Goal: Task Accomplishment & Management: Manage account settings

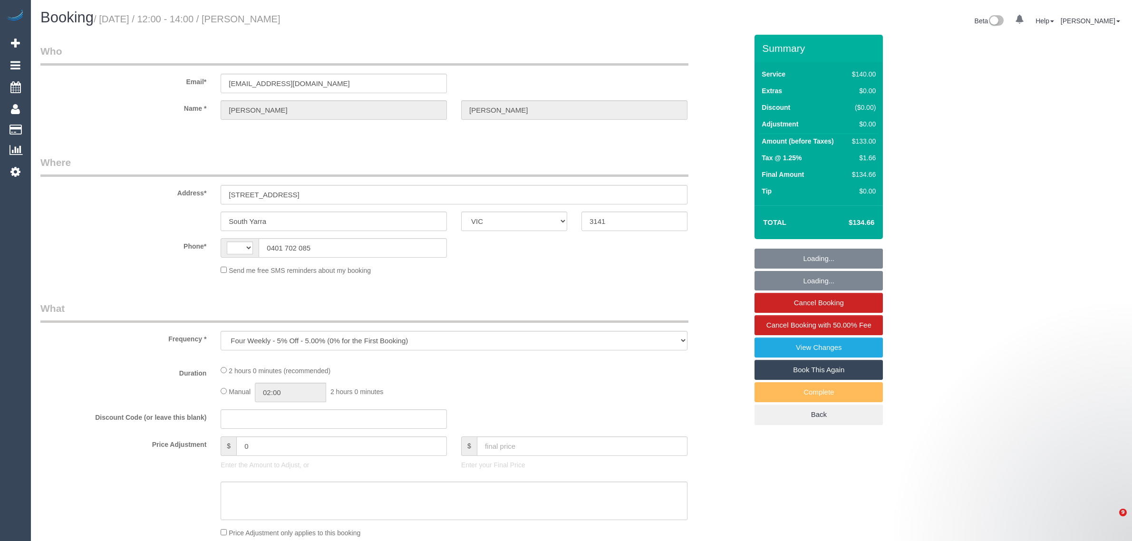
select select "VIC"
select select "string:AU"
select select "string:stripe-pm_1ODaAw2GScqysDRVG7NvcbMp"
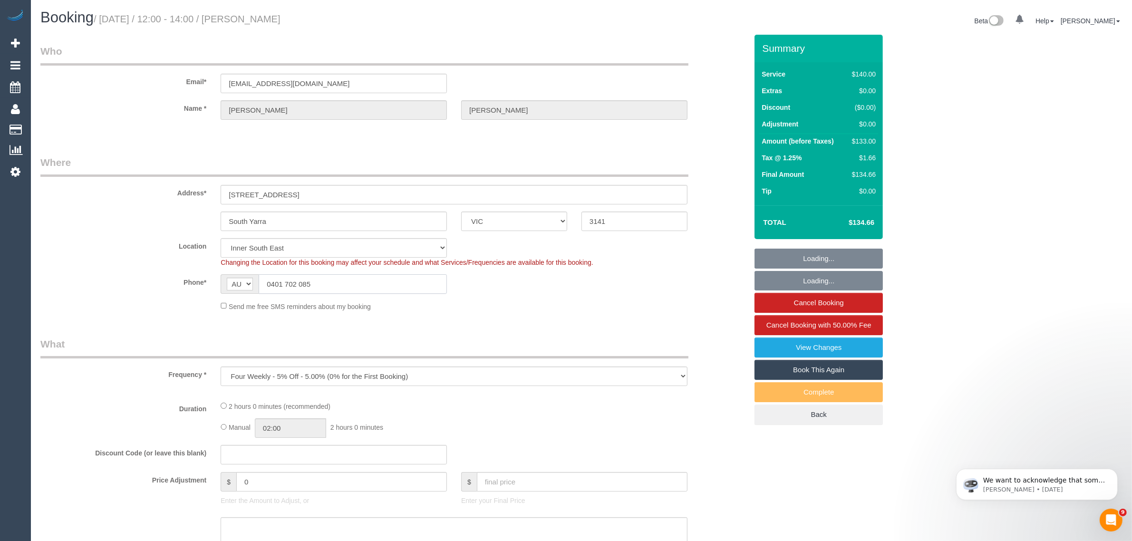
click at [340, 287] on input "0401 702 085" at bounding box center [353, 283] width 188 height 19
select select "number:28"
select select "number:14"
select select "number:19"
select select "number:25"
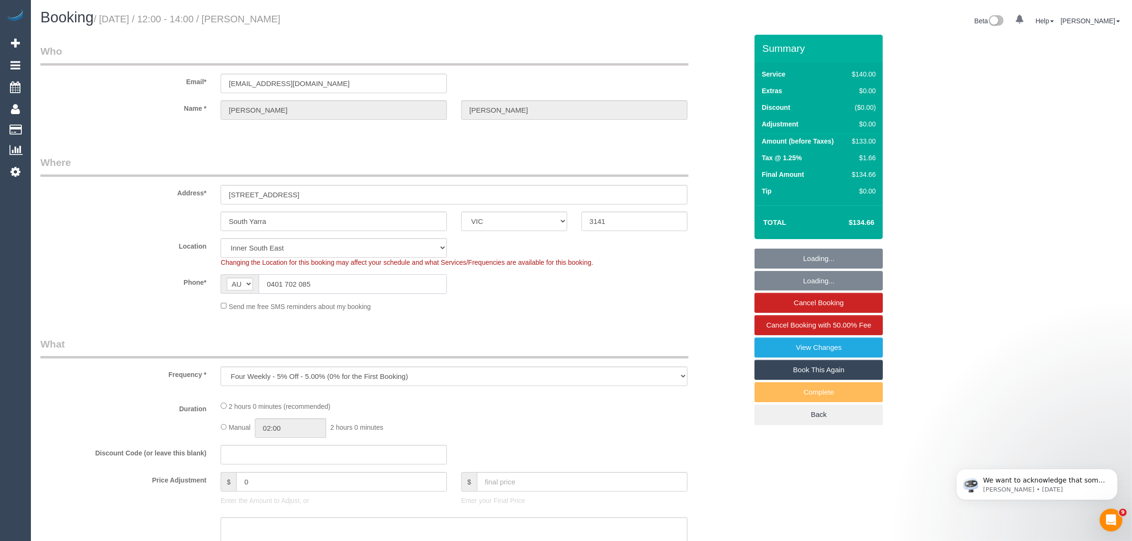
select select "number:34"
select select "number:11"
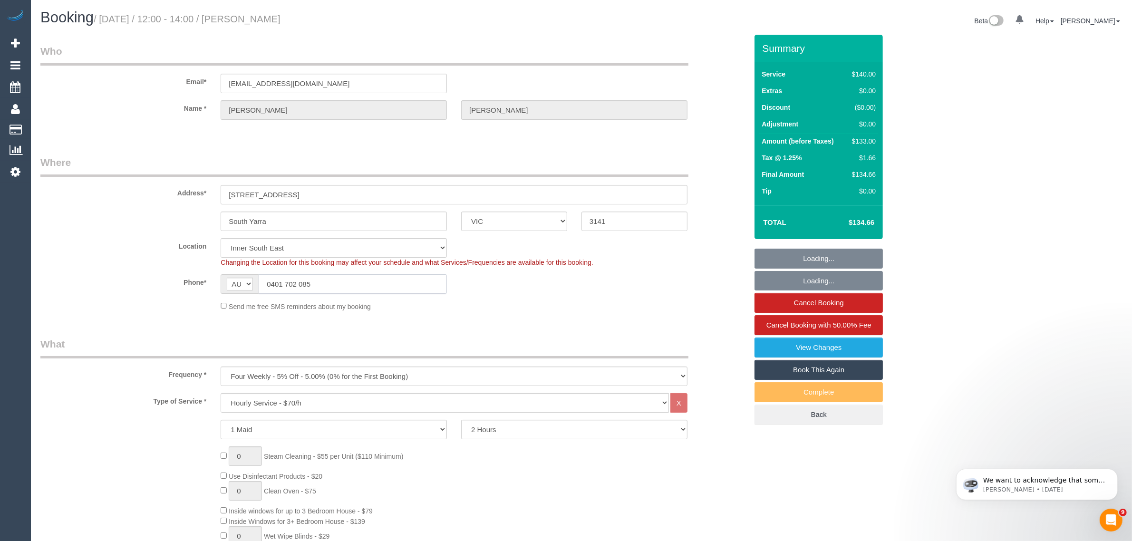
select select "object:1474"
